Goal: Browse casually: Explore the website without a specific task or goal

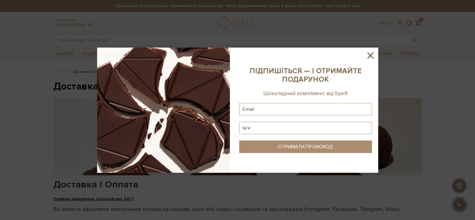
click at [373, 56] on icon at bounding box center [370, 55] width 11 height 11
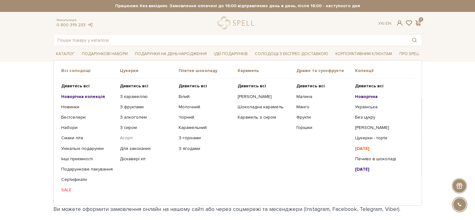
click at [130, 138] on link "Асорті" at bounding box center [147, 138] width 54 height 6
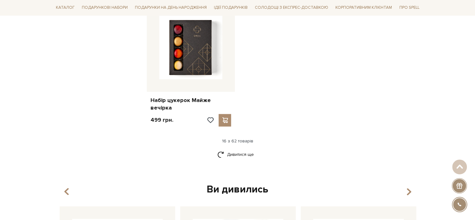
scroll to position [781, 0]
click at [239, 149] on link "Дивитися ще" at bounding box center [237, 154] width 41 height 11
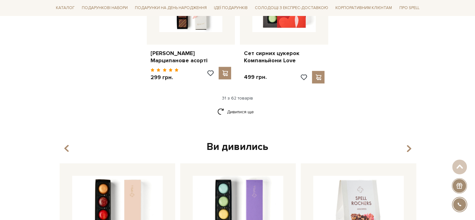
scroll to position [1507, 0]
click at [239, 106] on link "Дивитися ще" at bounding box center [237, 111] width 41 height 11
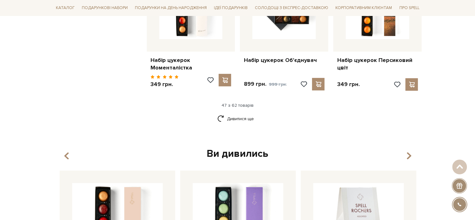
scroll to position [2173, 0]
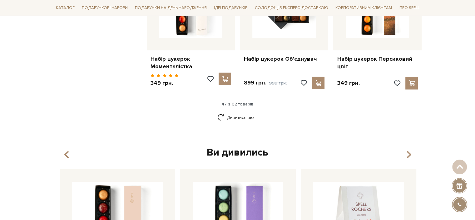
click at [224, 146] on div "Ви дивились" at bounding box center [237, 152] width 361 height 13
click at [236, 112] on link "Дивитися ще" at bounding box center [237, 117] width 41 height 11
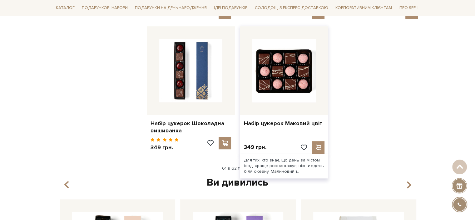
scroll to position [2781, 0]
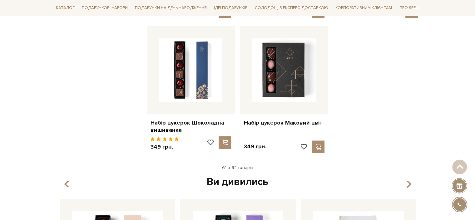
click at [241, 175] on div "Ви дивились" at bounding box center [237, 181] width 361 height 13
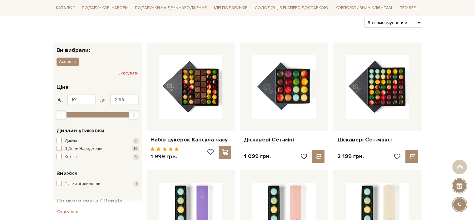
scroll to position [0, 0]
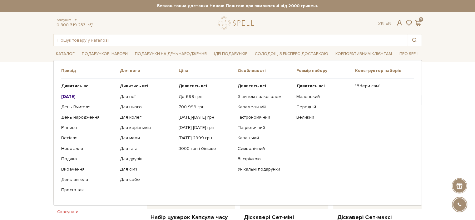
click at [76, 98] on b "[DATE]" at bounding box center [68, 96] width 14 height 5
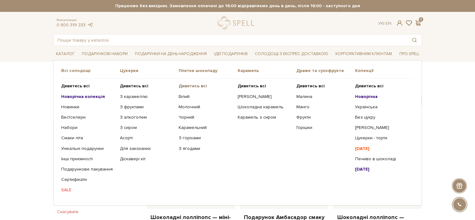
click at [189, 87] on b "Дивитись всі" at bounding box center [193, 85] width 28 height 5
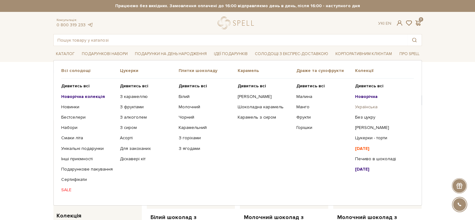
click at [370, 109] on link "Українська" at bounding box center [382, 107] width 54 height 6
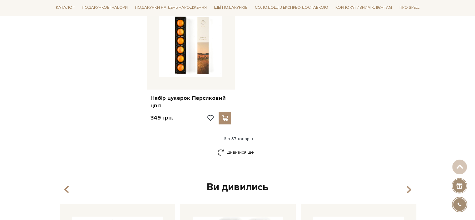
scroll to position [800, 0]
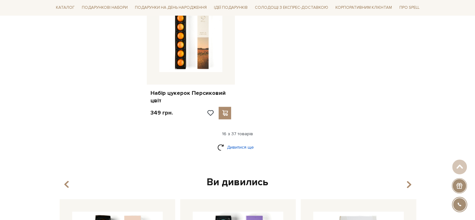
click at [246, 141] on link "Дивитися ще" at bounding box center [237, 146] width 41 height 11
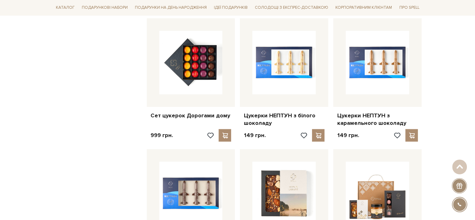
scroll to position [1174, 0]
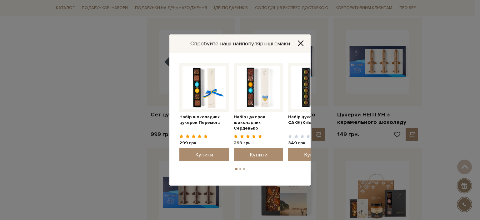
click at [302, 42] on icon "Close" at bounding box center [300, 43] width 6 height 6
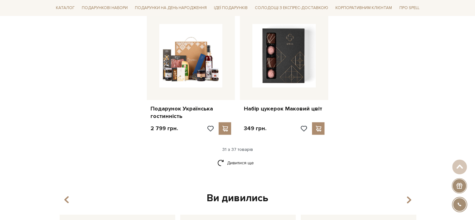
scroll to position [1447, 0]
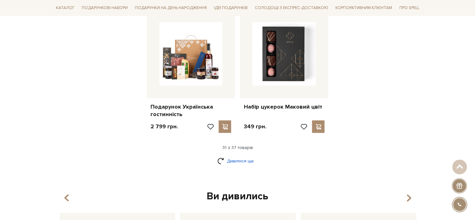
click at [237, 155] on link "Дивитися ще" at bounding box center [237, 160] width 41 height 11
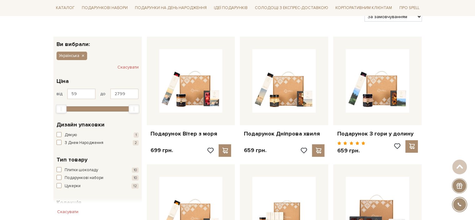
scroll to position [0, 0]
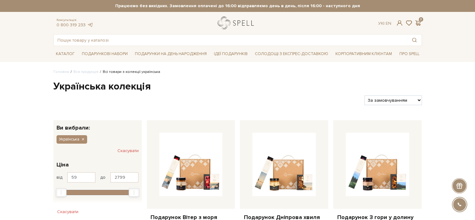
click at [236, 18] on link "logo" at bounding box center [237, 23] width 39 height 13
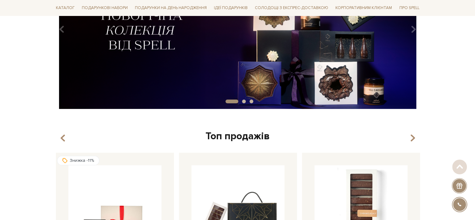
scroll to position [124, 0]
click at [229, 56] on img at bounding box center [237, 26] width 369 height 163
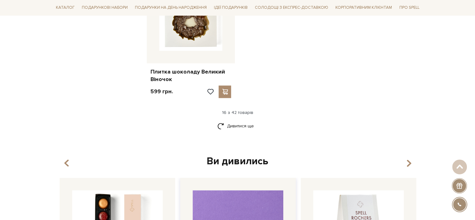
scroll to position [797, 0]
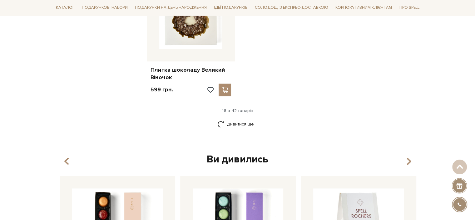
drag, startPoint x: 244, startPoint y: 130, endPoint x: 246, endPoint y: 116, distance: 14.6
click at [244, 127] on link "Дивитися ще" at bounding box center [237, 123] width 41 height 11
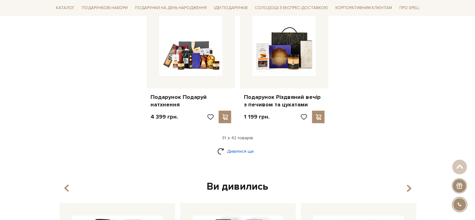
scroll to position [1422, 0]
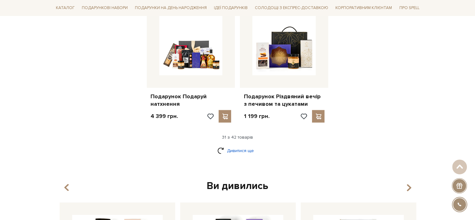
click at [236, 151] on link "Дивитися ще" at bounding box center [237, 150] width 41 height 11
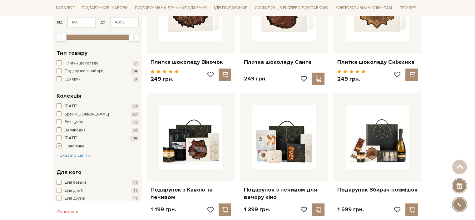
scroll to position [0, 0]
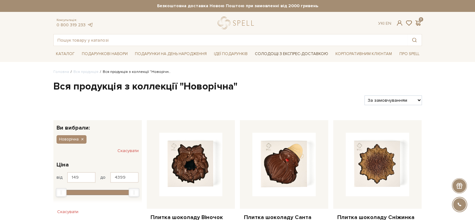
click at [308, 53] on link "Солодощі з експрес-доставкою" at bounding box center [291, 53] width 78 height 11
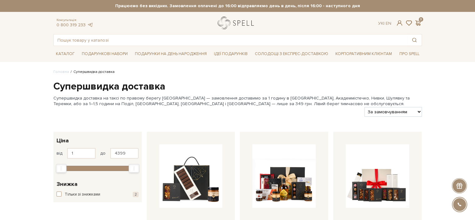
click at [239, 20] on link "logo" at bounding box center [237, 23] width 39 height 13
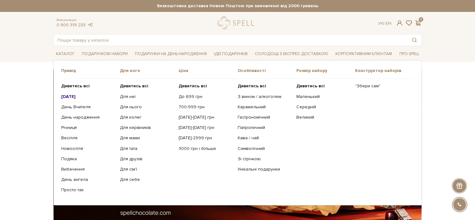
click at [72, 97] on b "[DATE]" at bounding box center [68, 96] width 14 height 5
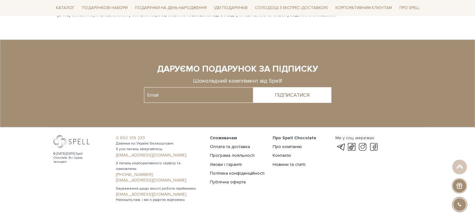
scroll to position [1398, 0]
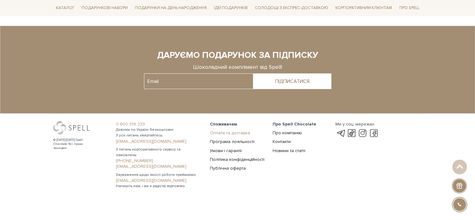
click at [223, 134] on link "Оплата та доставка" at bounding box center [230, 132] width 40 height 5
